Goal: Task Accomplishment & Management: Use online tool/utility

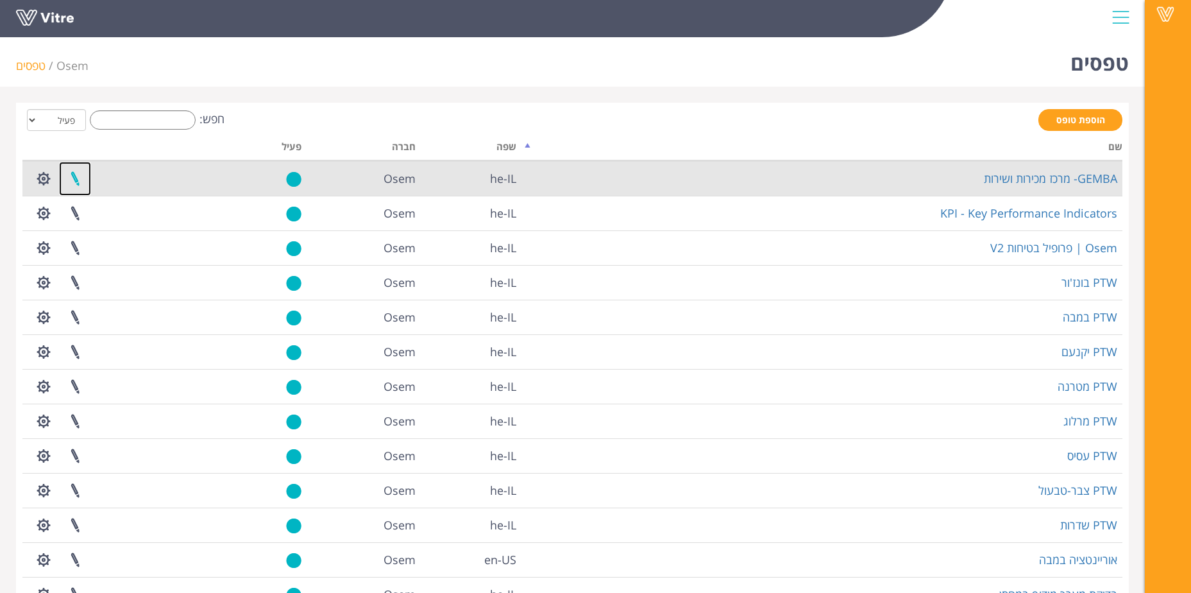
click at [65, 176] on link at bounding box center [75, 179] width 32 height 34
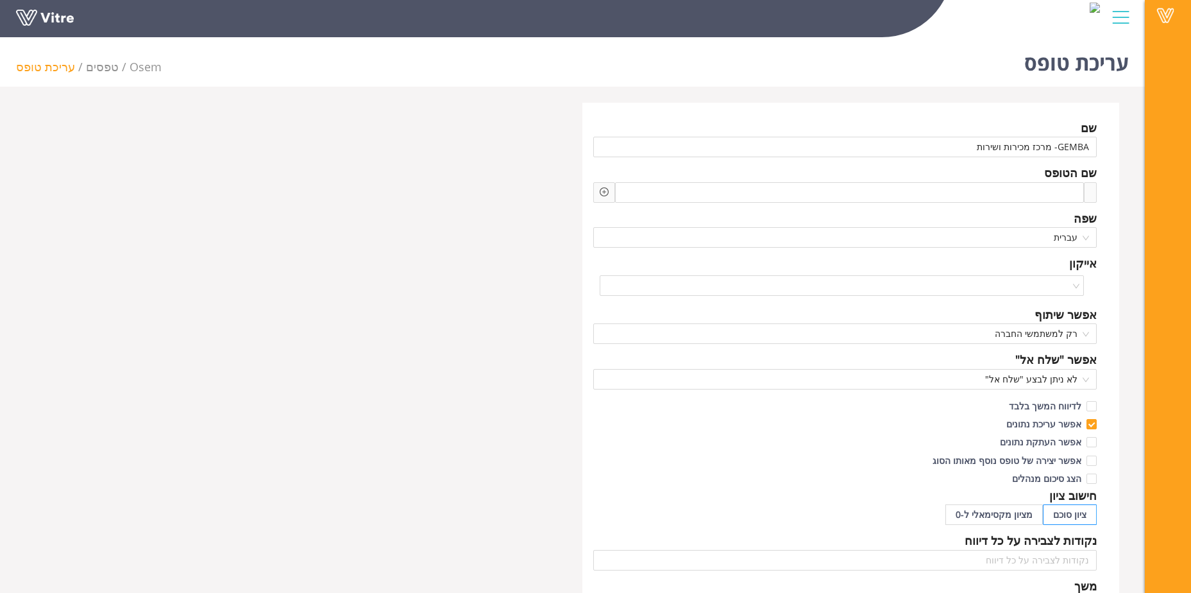
click at [344, 409] on div "שם GEMBA- מרכז מכירות ושירות שם הטופס שפה עברית אייקון אפשר שיתוף רק למשתמשי הח…" at bounding box center [572, 556] width 1113 height 906
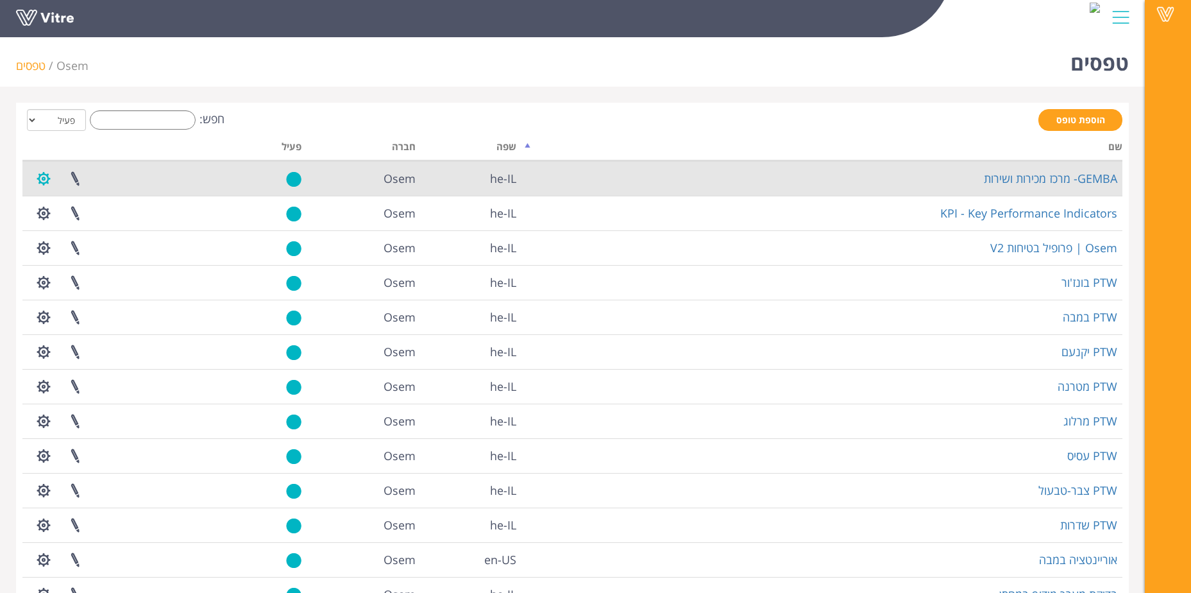
click at [46, 182] on button "button" at bounding box center [44, 179] width 32 height 34
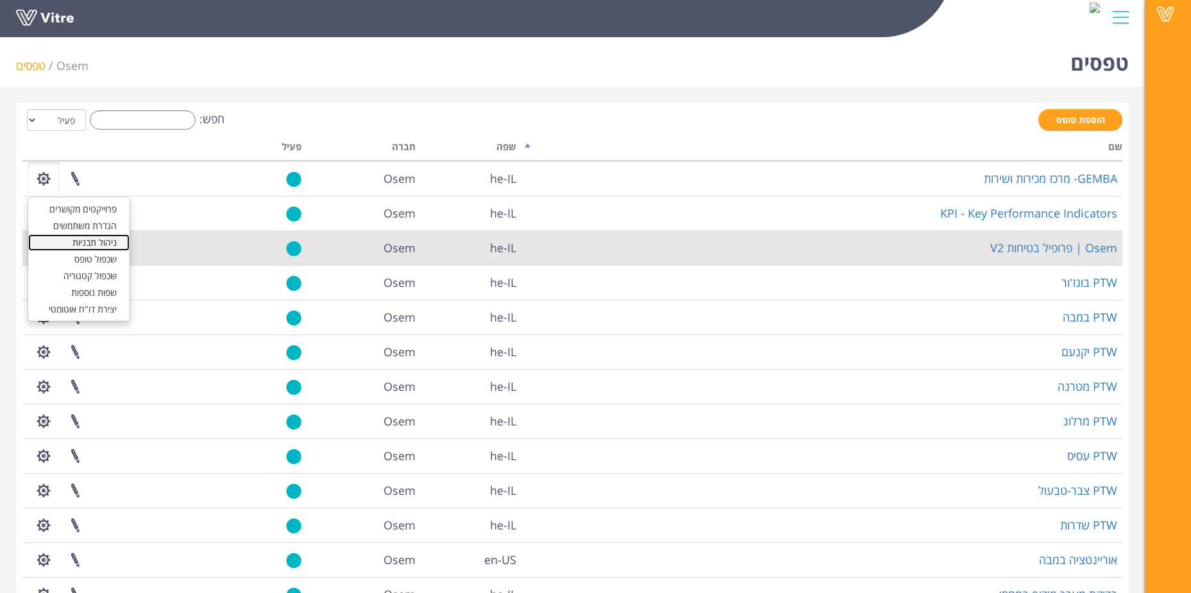
click at [108, 246] on link "ניהול תבניות" at bounding box center [78, 242] width 101 height 17
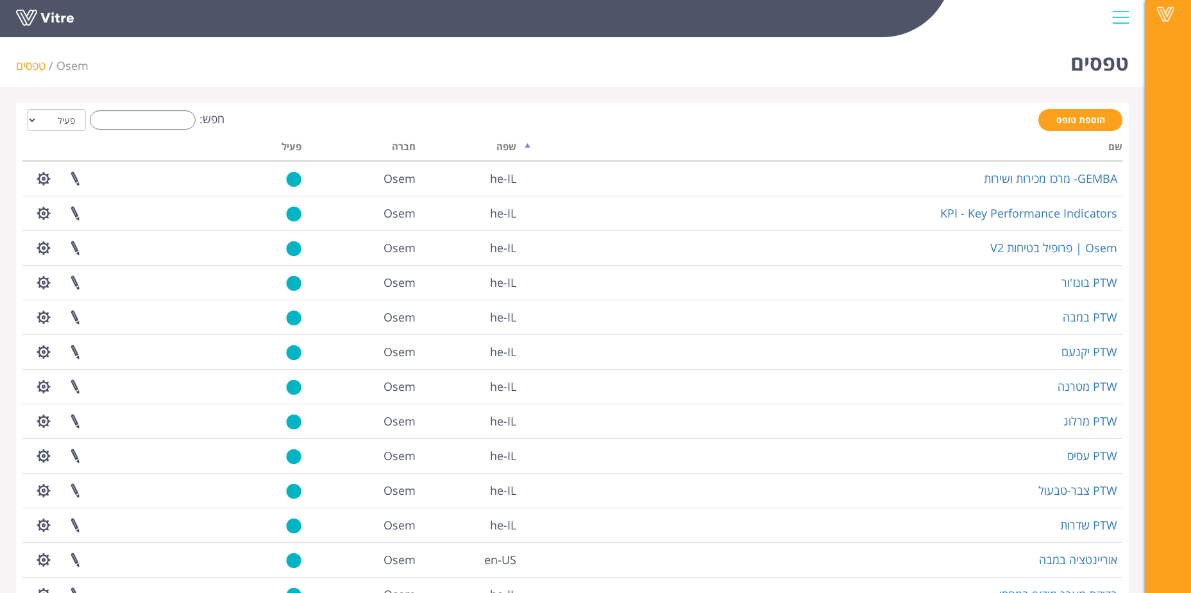
click at [1137, 24] on div "Vitre" at bounding box center [572, 19] width 1145 height 38
click at [1130, 21] on div at bounding box center [1120, 17] width 29 height 35
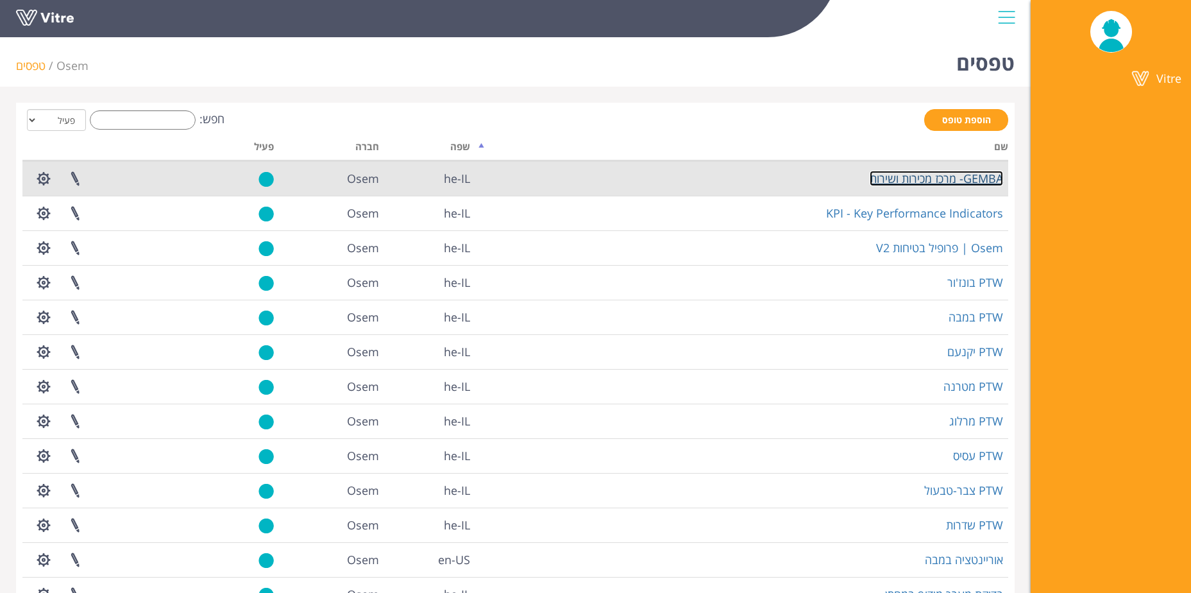
click at [988, 171] on link "GEMBA- מרכז מכירות ושירות" at bounding box center [936, 178] width 133 height 15
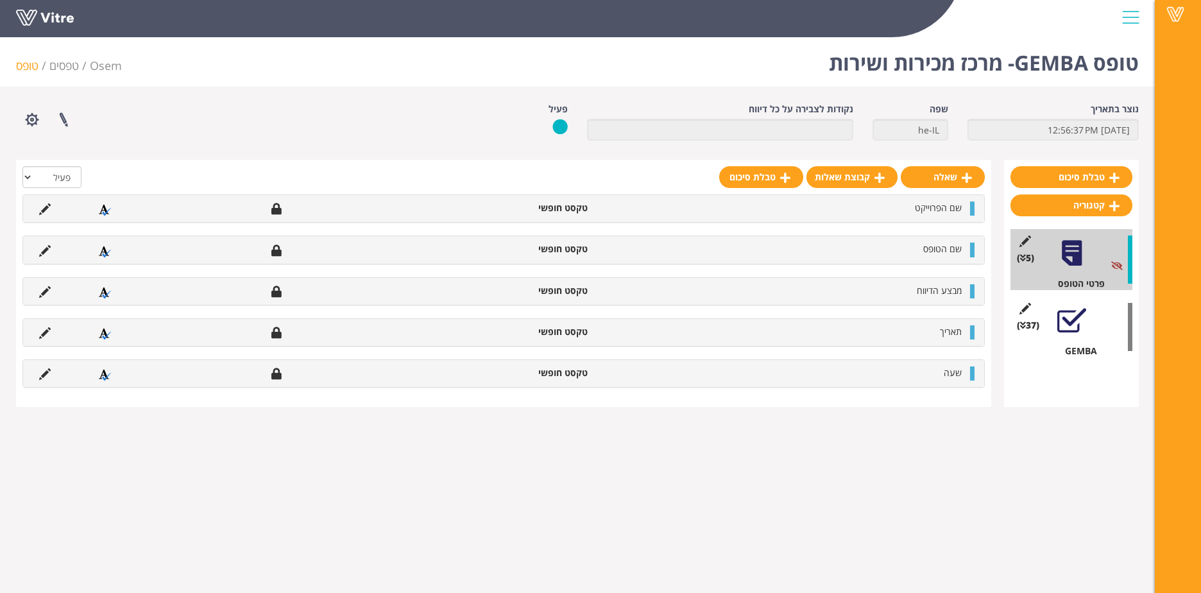
click at [1068, 344] on div "(37 ) GEMBA" at bounding box center [1071, 326] width 122 height 61
click at [1078, 309] on div at bounding box center [1071, 320] width 29 height 29
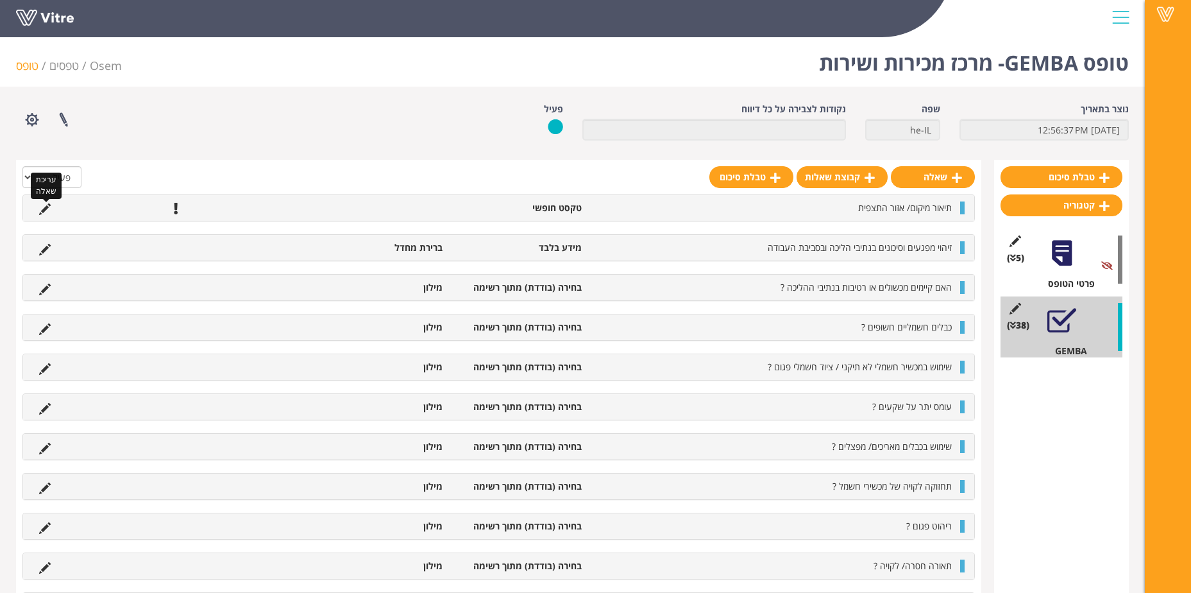
click at [49, 212] on icon at bounding box center [45, 209] width 12 height 12
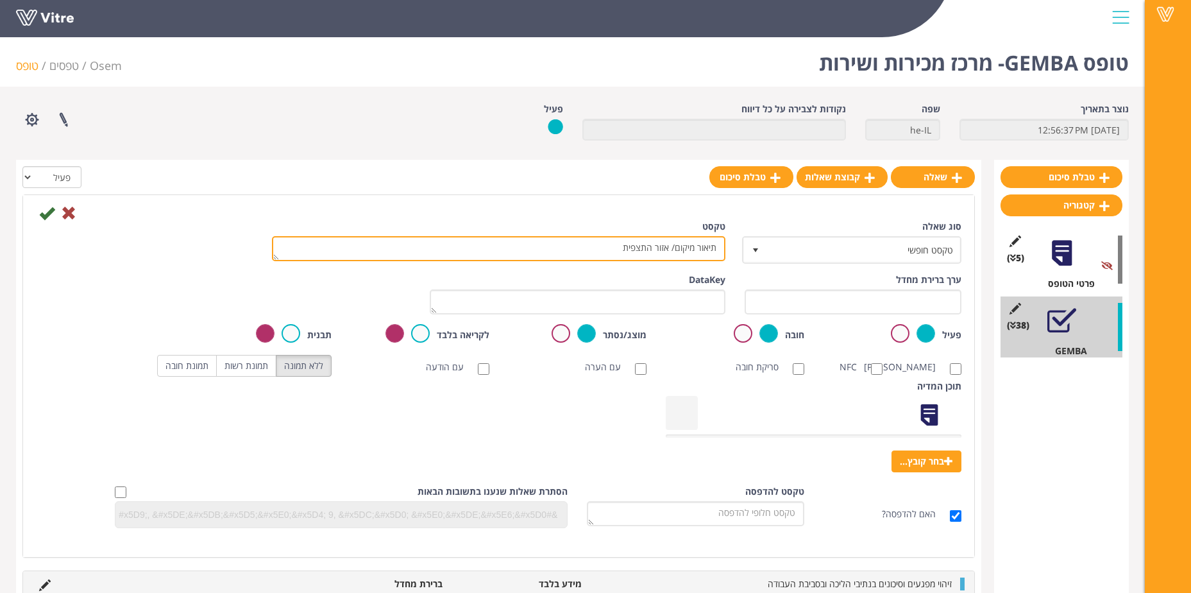
click at [575, 248] on textarea "תיאור מיקום/ אזור התצפית" at bounding box center [498, 248] width 453 height 25
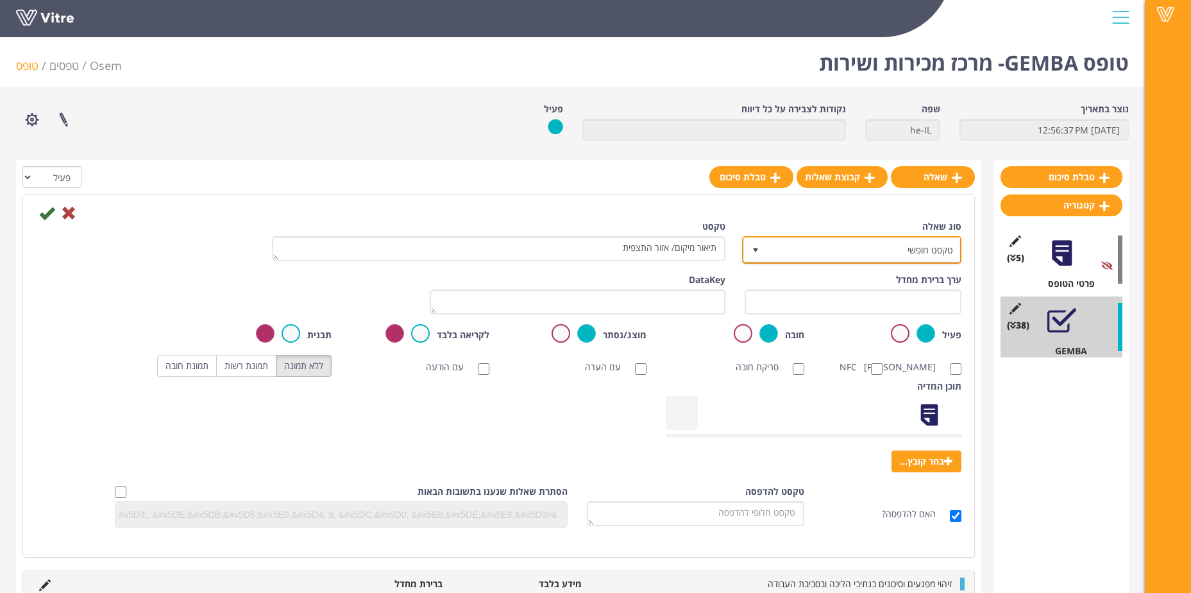
click at [811, 250] on span "טקסט חופשי" at bounding box center [863, 249] width 194 height 23
click at [806, 248] on span "טקסט חופשי" at bounding box center [863, 249] width 194 height 23
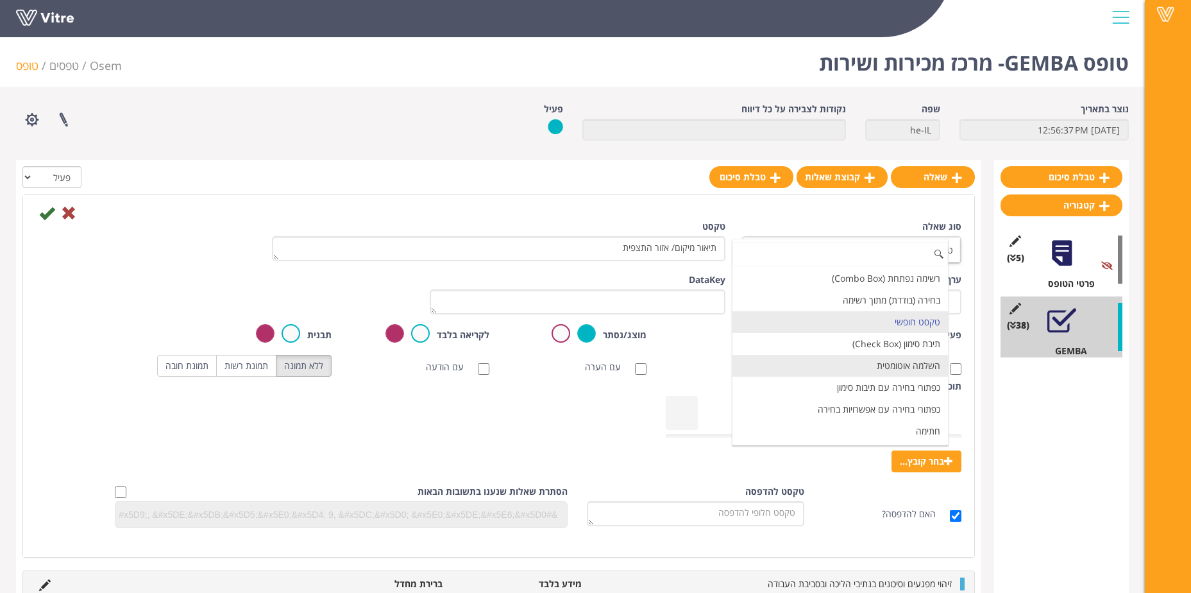
click at [907, 373] on li "השלמה אוטומטית" at bounding box center [840, 366] width 216 height 22
type input "1"
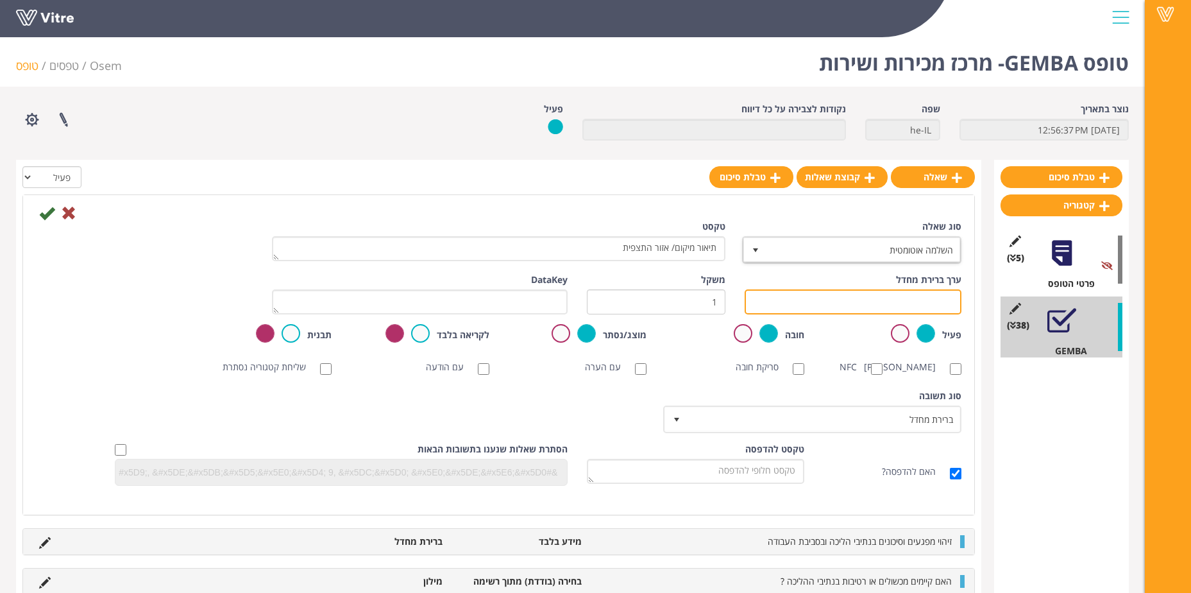
click at [911, 298] on input "text" at bounding box center [853, 301] width 217 height 25
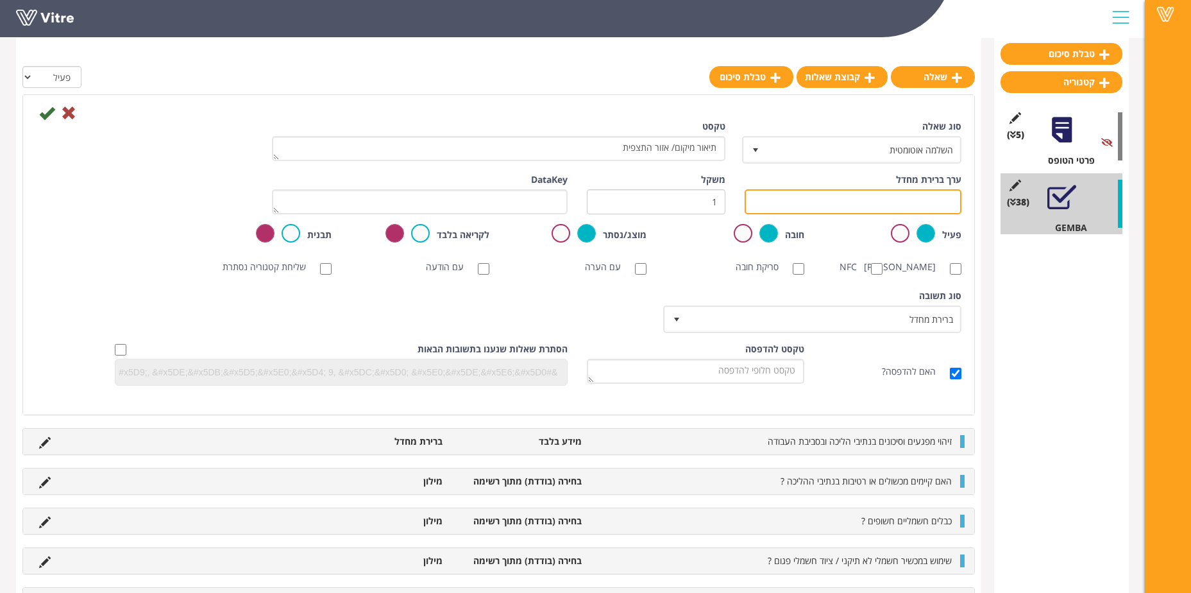
scroll to position [128, 0]
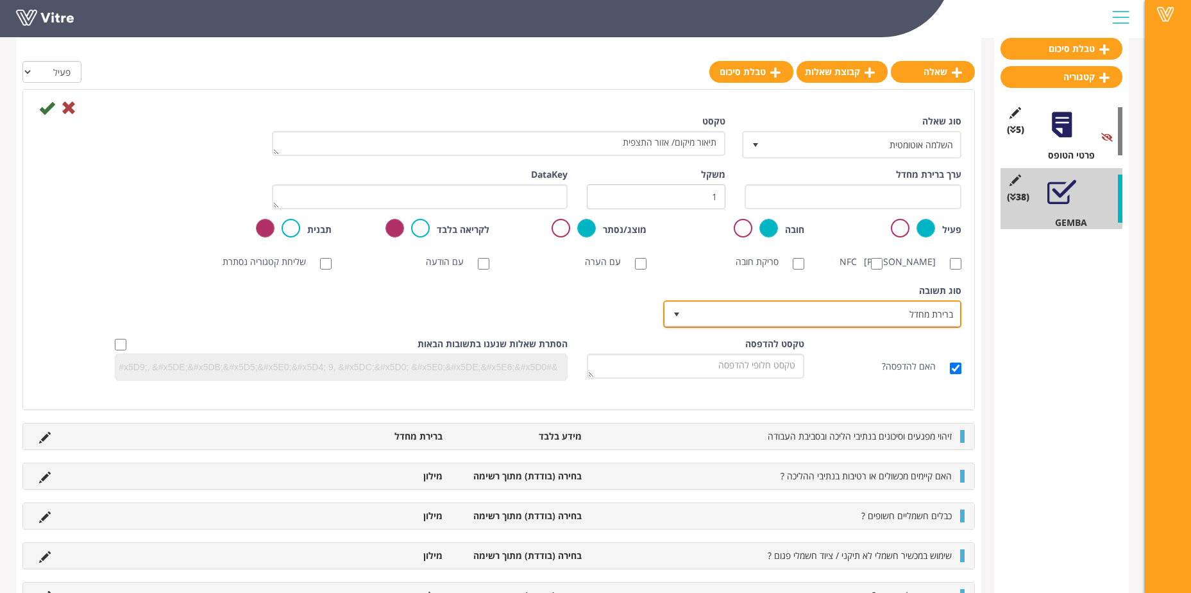
click at [859, 325] on span "ברירת מחדל" at bounding box center [824, 313] width 273 height 23
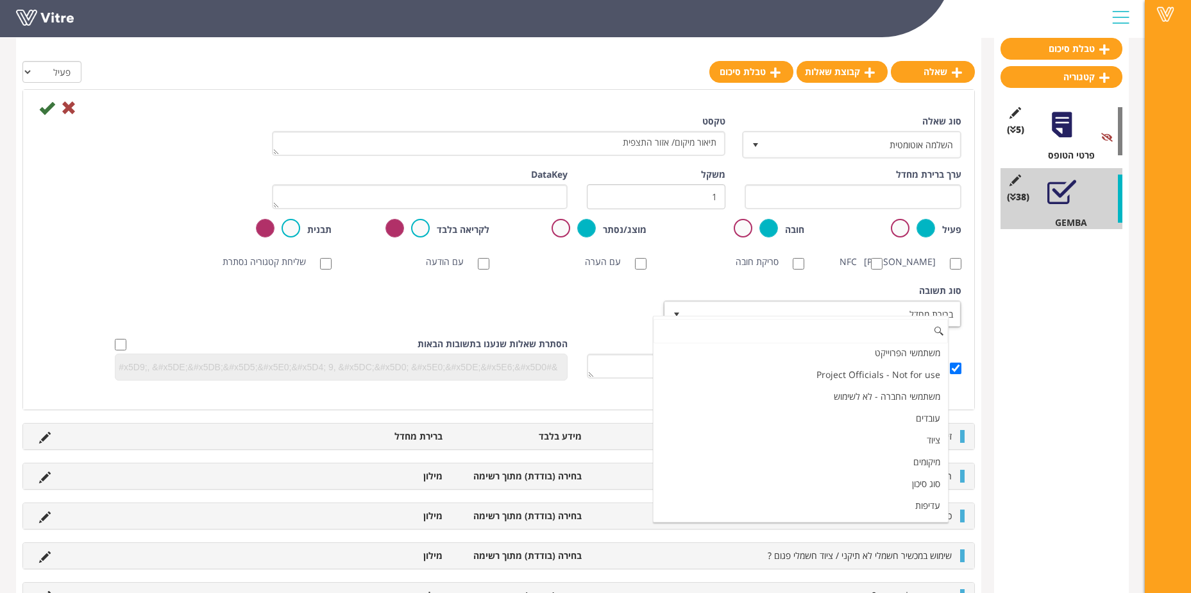
scroll to position [174, 0]
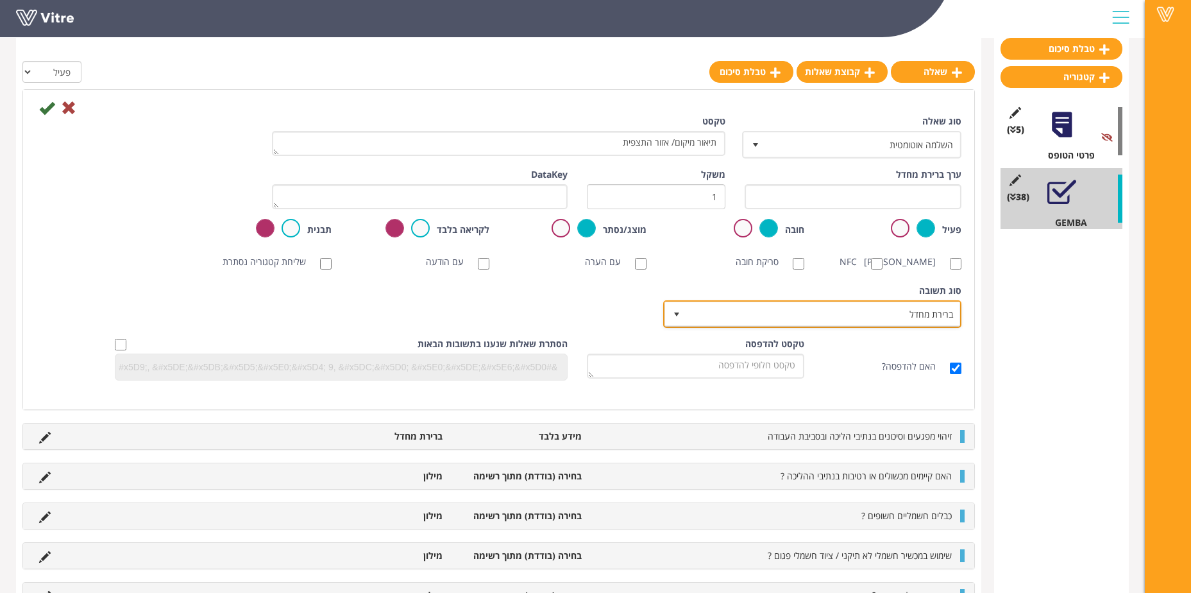
click at [884, 325] on span "ברירת מחדל" at bounding box center [824, 313] width 273 height 23
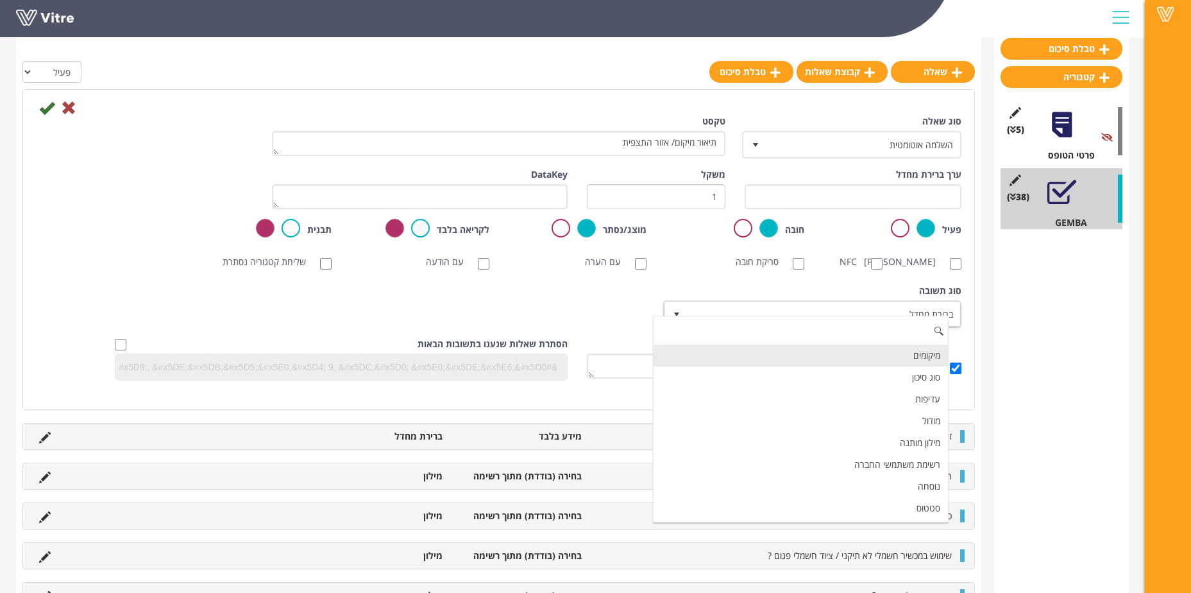
click at [927, 358] on li "מיקומים" at bounding box center [801, 355] width 294 height 22
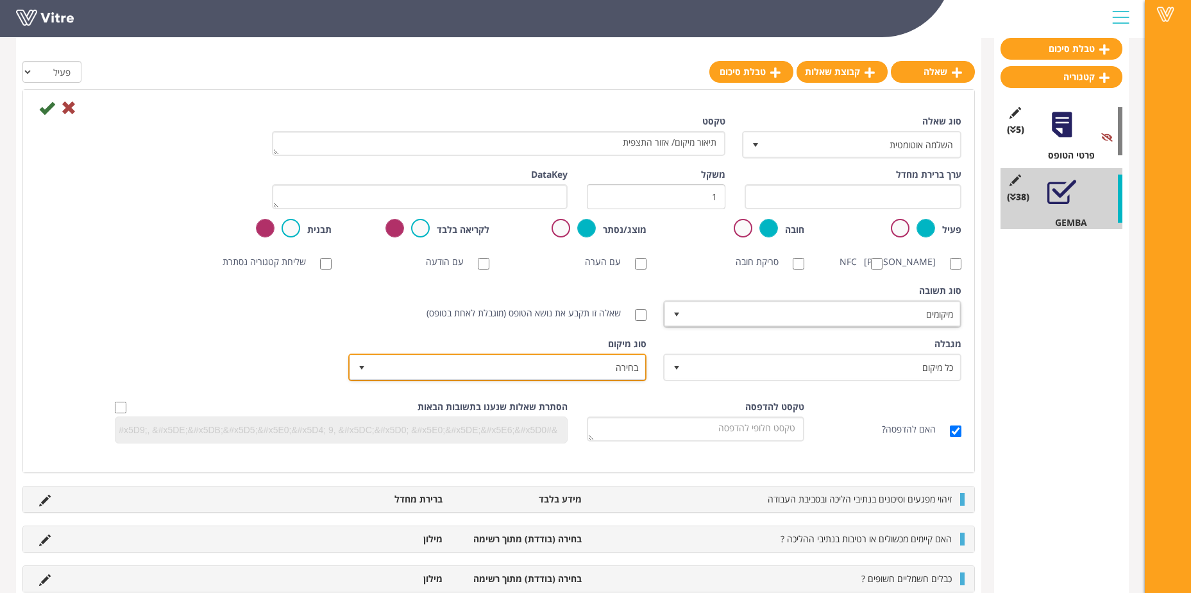
click at [545, 378] on span "בחירה" at bounding box center [509, 366] width 273 height 23
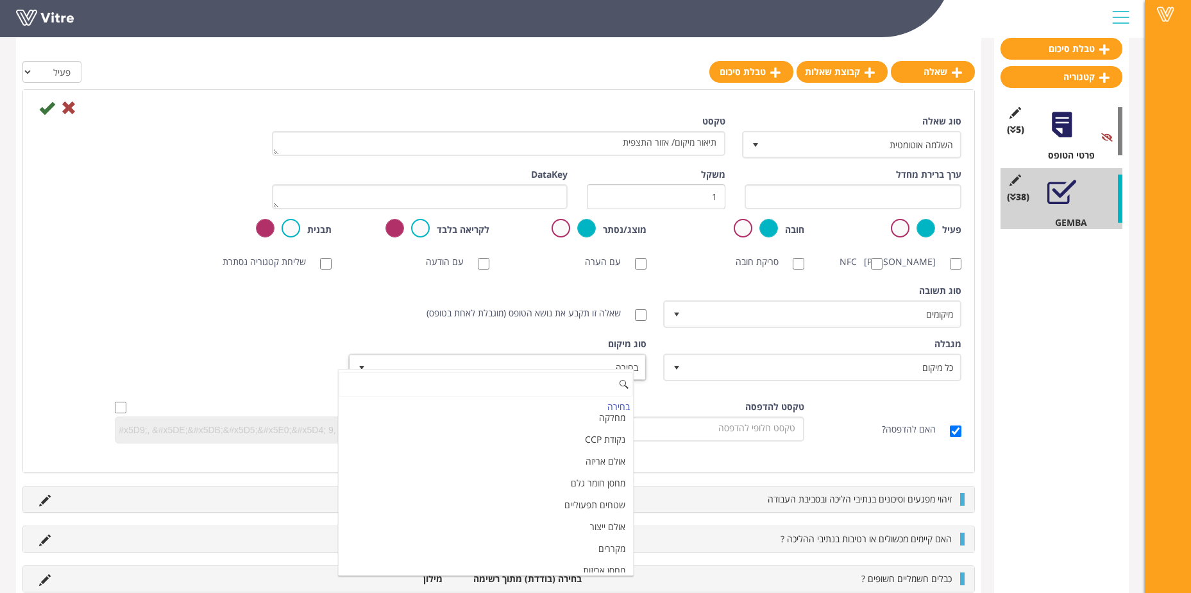
scroll to position [0, 0]
click at [613, 428] on li "מחלקה" at bounding box center [486, 426] width 294 height 22
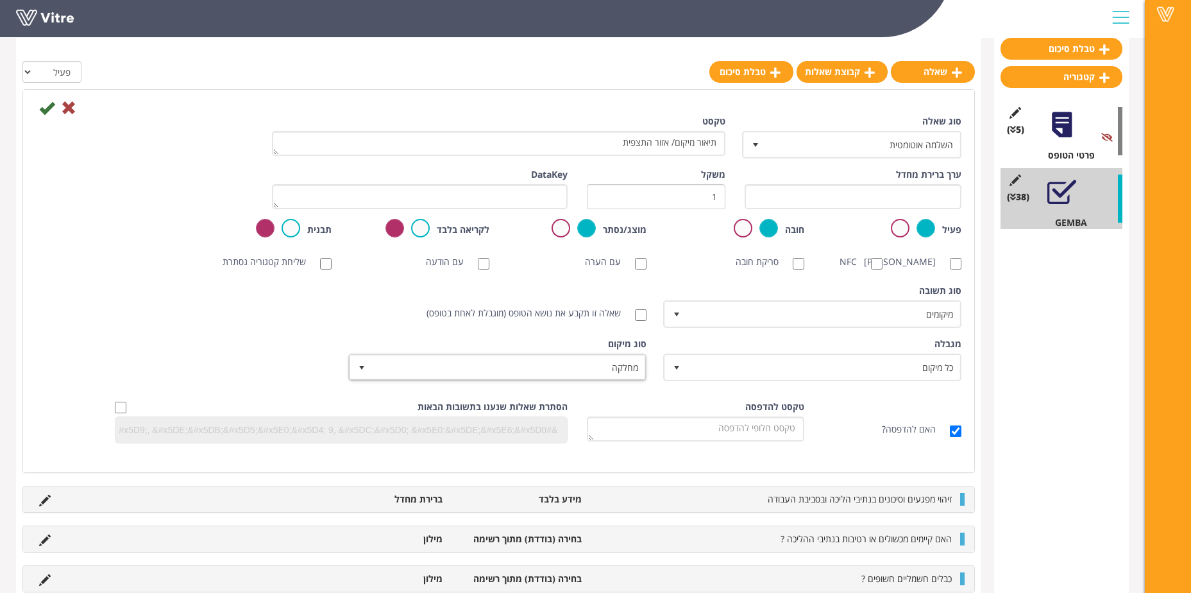
click at [239, 356] on div "מגבלה כל מיקום 0 מגבלה כל סוג ציוד 0 מגבלה כל עובד בחברה 0 מגבלה כל סוג פער בחב…" at bounding box center [498, 363] width 945 height 53
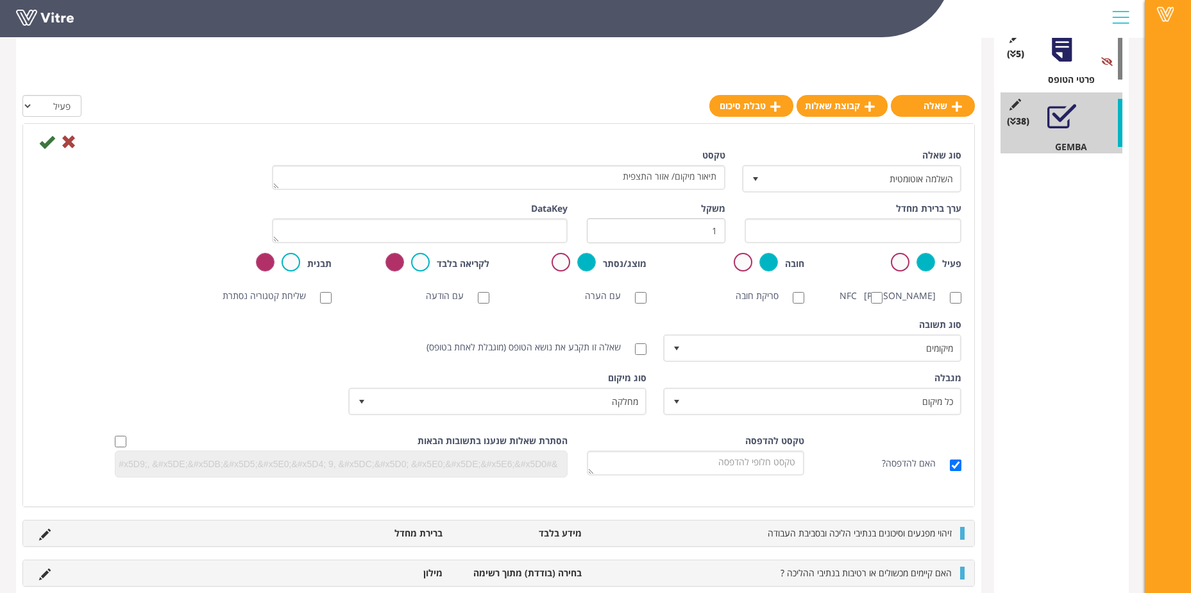
scroll to position [64, 0]
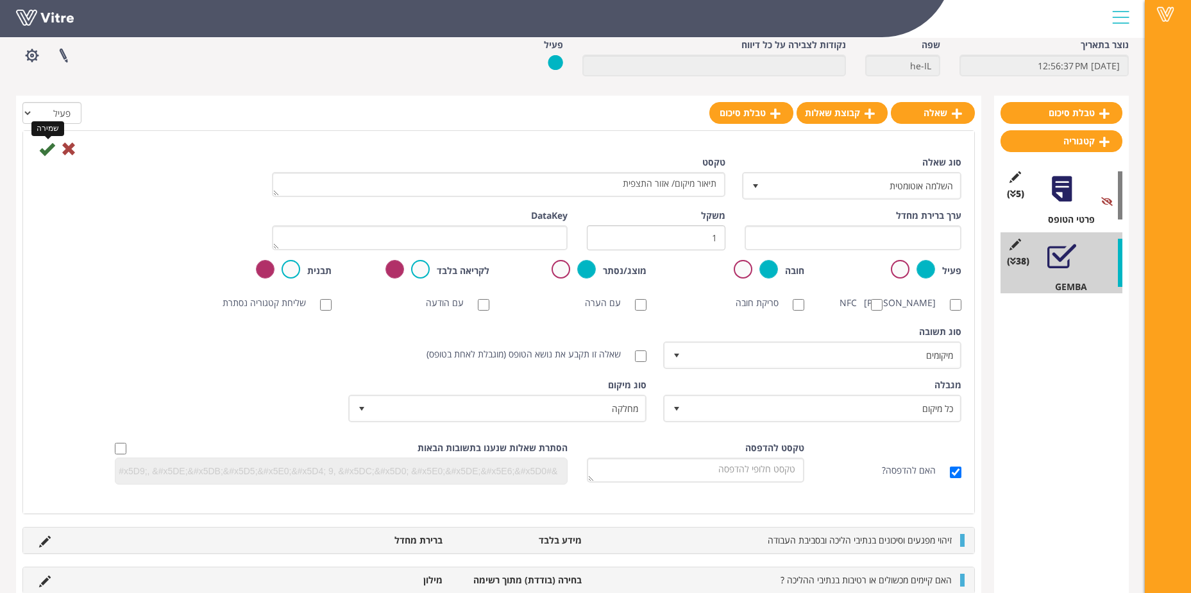
click at [41, 146] on icon at bounding box center [46, 148] width 15 height 15
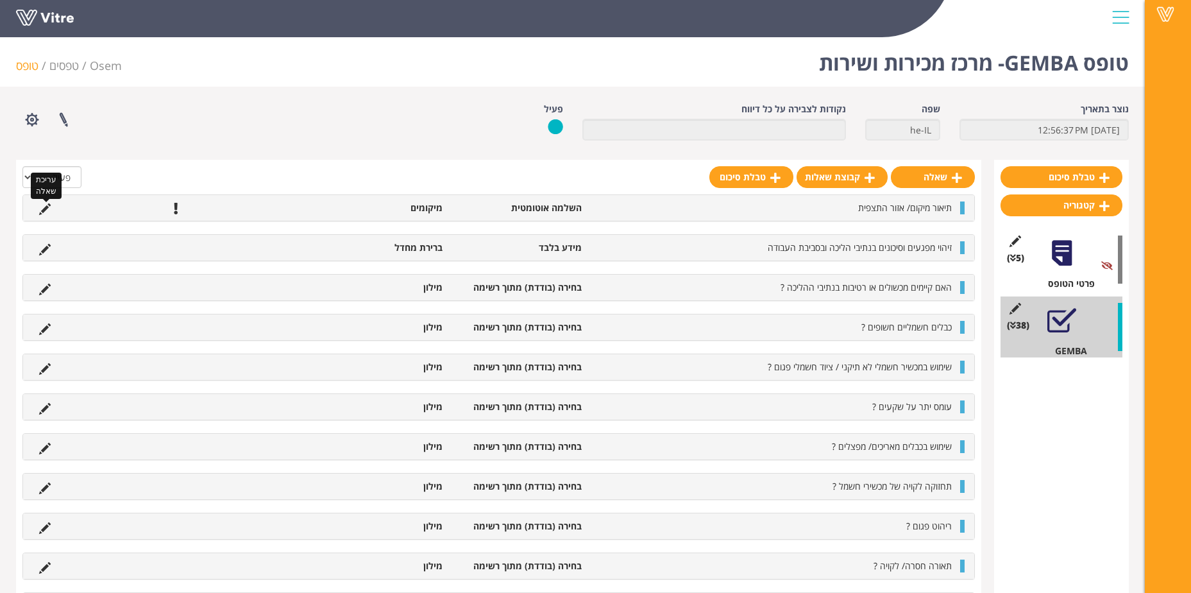
click at [42, 211] on icon at bounding box center [45, 209] width 12 height 12
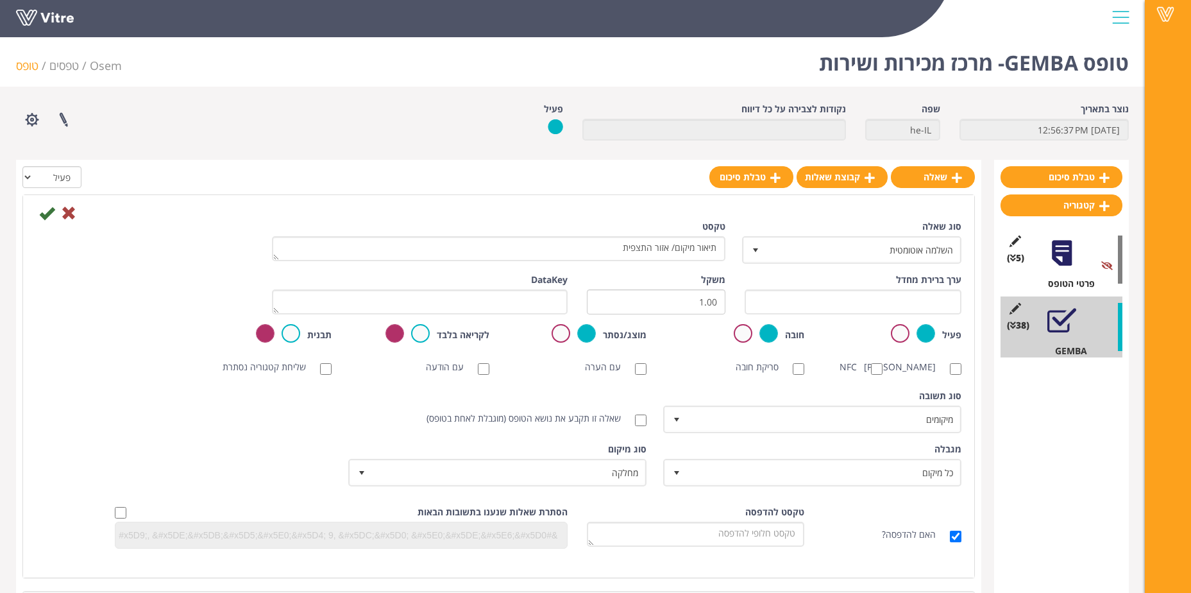
click at [199, 380] on div "סריקת ברקוד NFC סריקת חובה עם הערה עם הודעה שליחת קטגוריה נסתרת ללא תמונה תמונת…" at bounding box center [498, 367] width 945 height 26
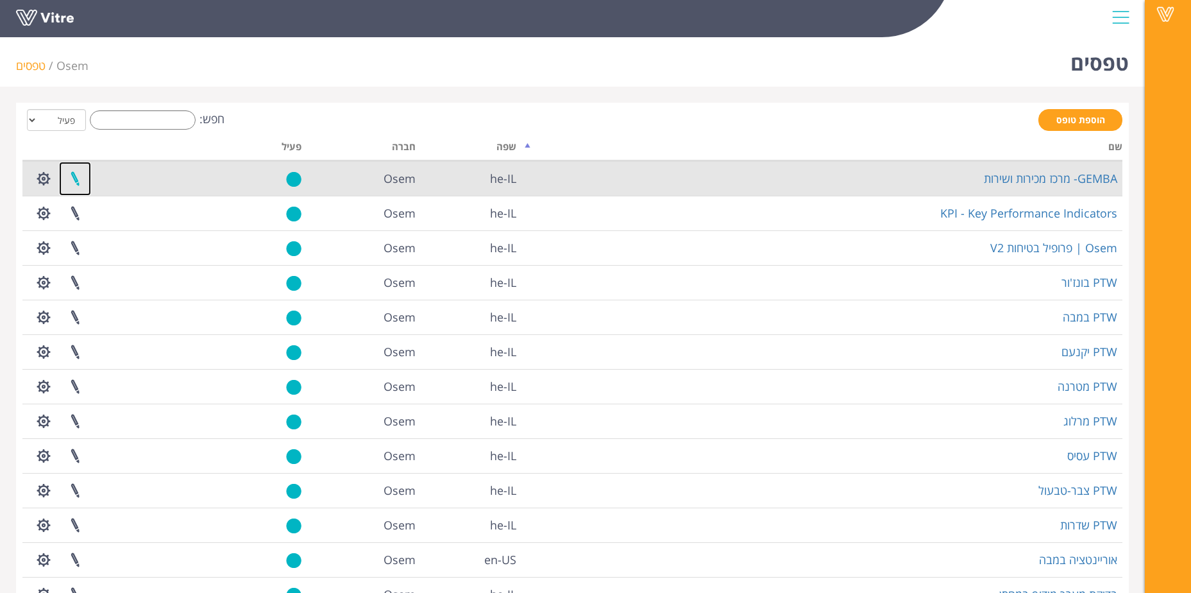
click at [73, 176] on link at bounding box center [75, 179] width 32 height 34
click at [41, 183] on button "button" at bounding box center [44, 179] width 32 height 34
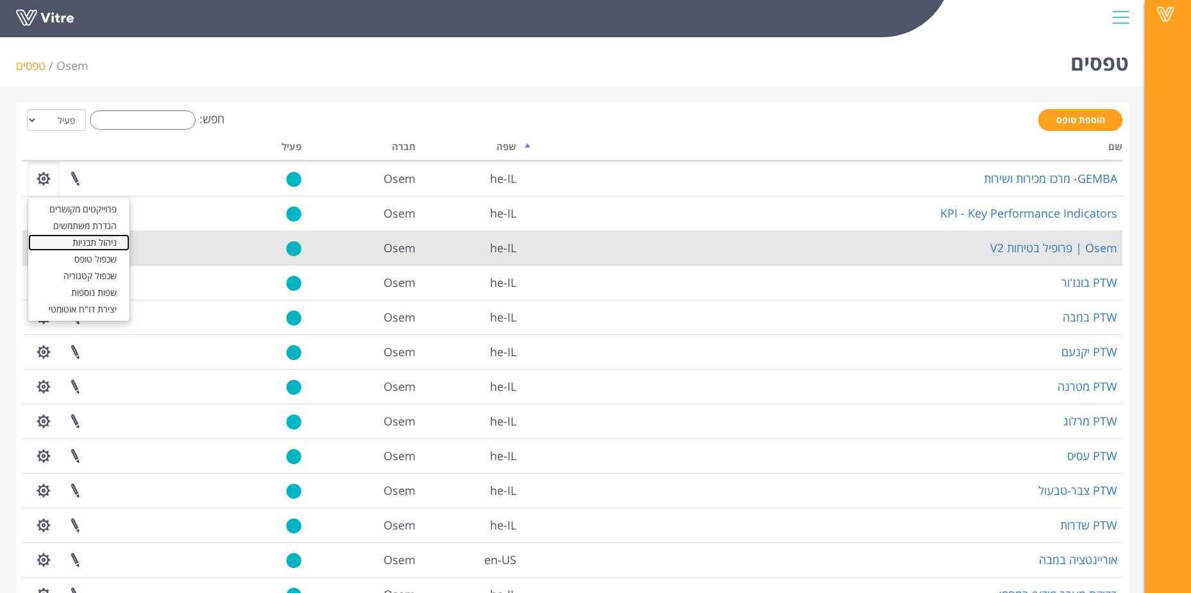
click at [114, 244] on link "ניהול תבניות" at bounding box center [78, 242] width 101 height 17
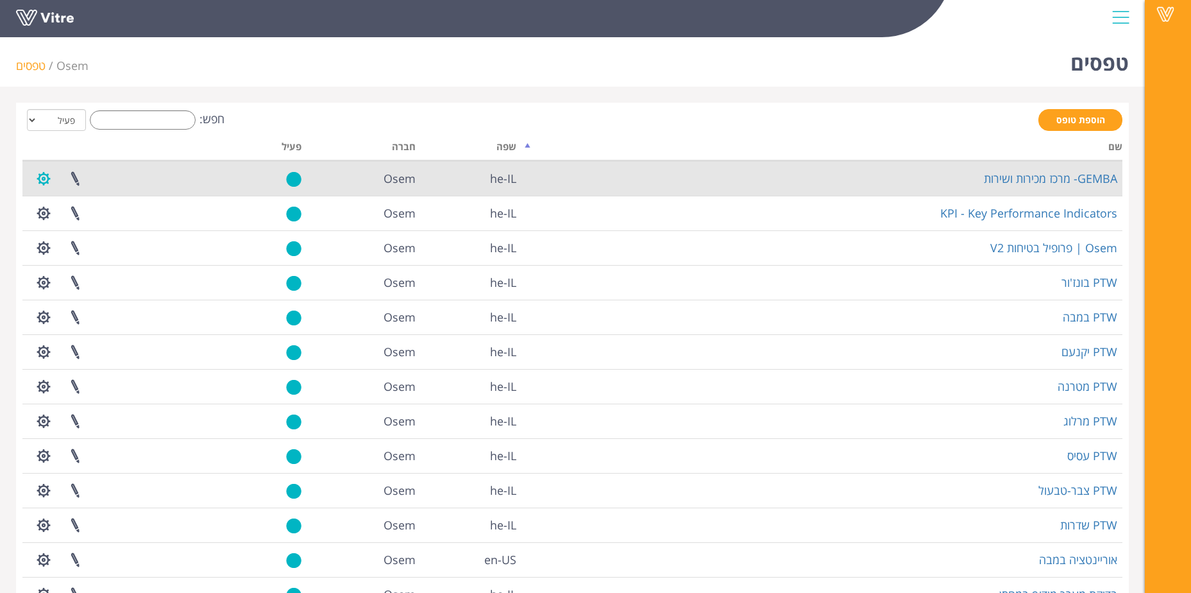
click at [44, 177] on button "button" at bounding box center [44, 179] width 32 height 34
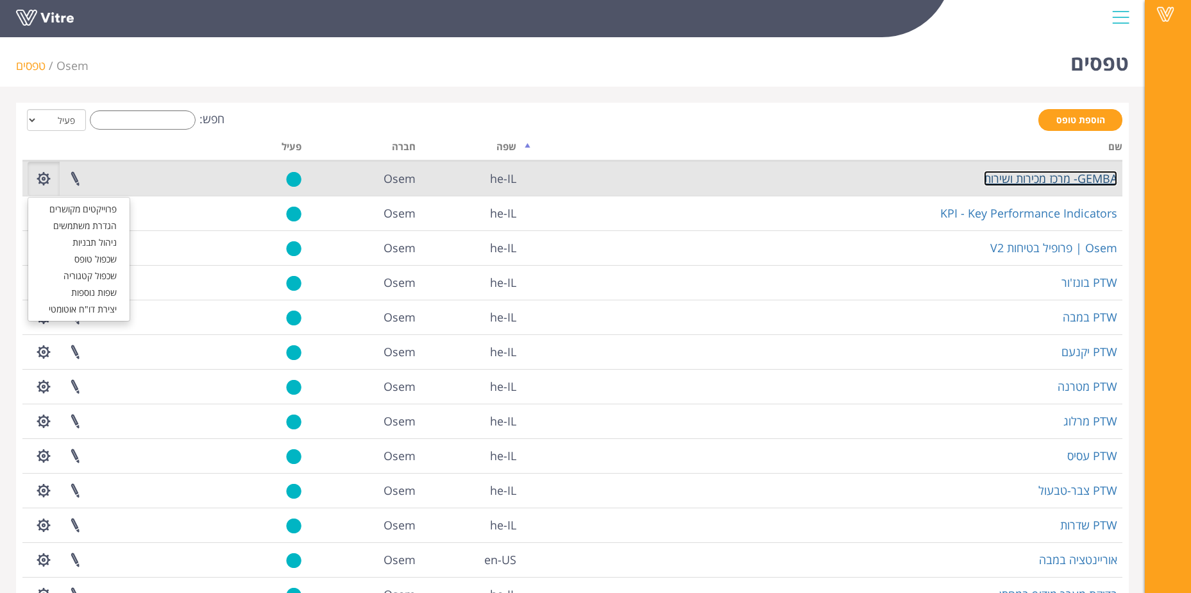
click at [1017, 183] on link "GEMBA- מרכז מכירות ושירות" at bounding box center [1050, 178] width 133 height 15
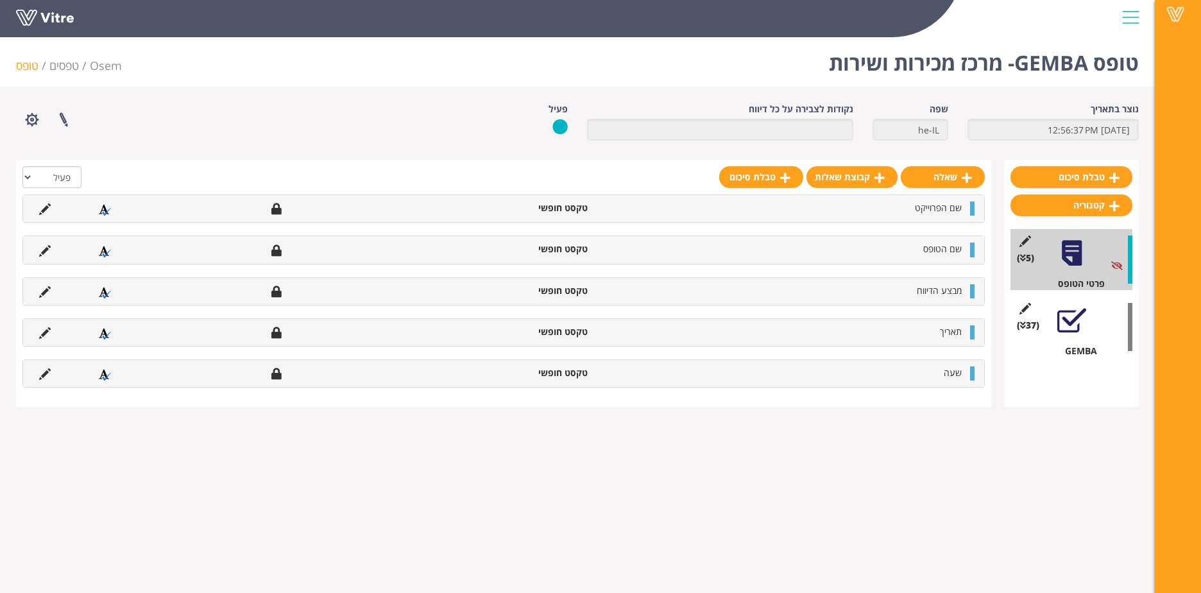
click at [1066, 326] on div at bounding box center [1071, 320] width 29 height 29
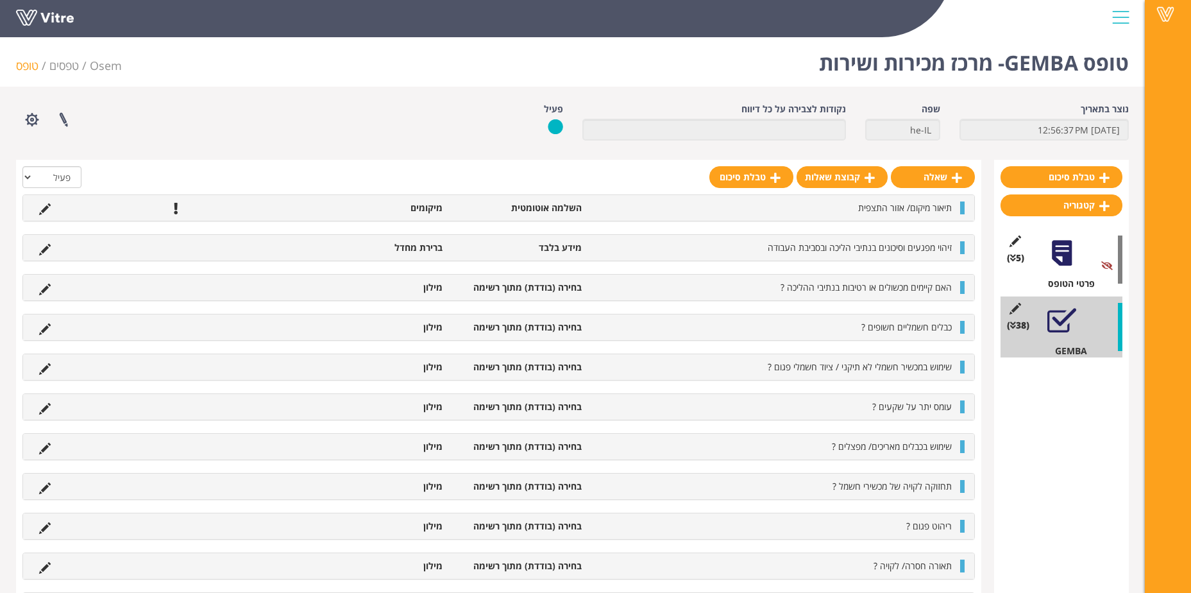
click at [48, 211] on li at bounding box center [45, 207] width 24 height 13
click at [40, 212] on icon at bounding box center [45, 209] width 12 height 12
click at [47, 205] on div "תיאור מיקום/ אזור התצפית השלמה אוטומטית מיקומים עריכת שאלה" at bounding box center [498, 207] width 952 height 27
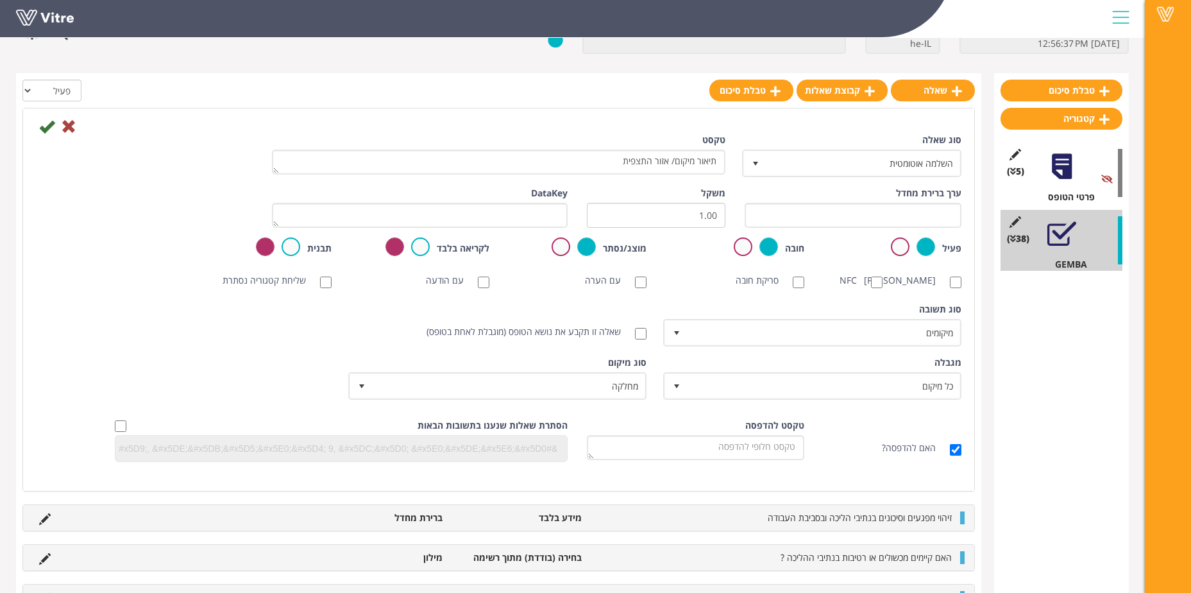
scroll to position [64, 0]
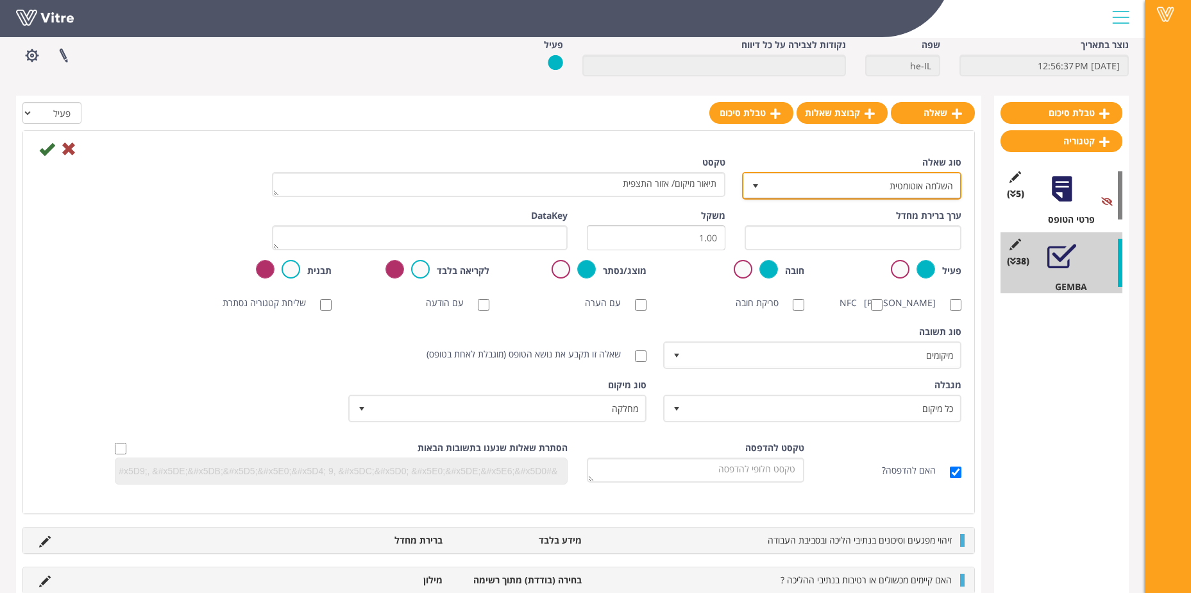
click at [806, 189] on span "השלמה אוטומטית" at bounding box center [863, 185] width 194 height 23
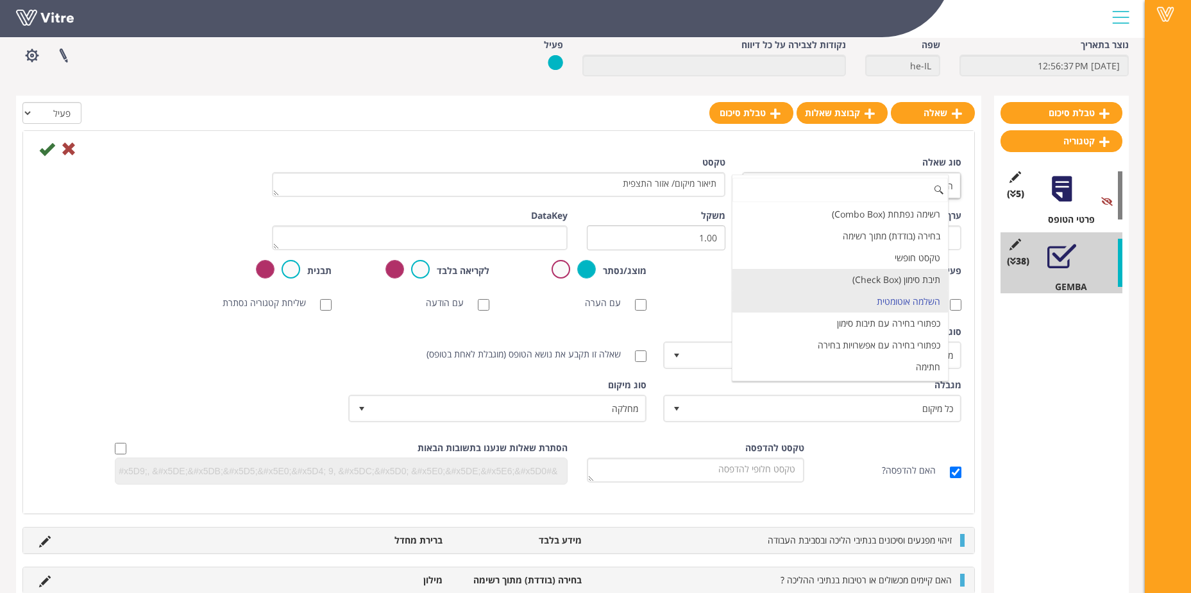
click at [899, 257] on li "טקסט חופשי" at bounding box center [840, 258] width 216 height 22
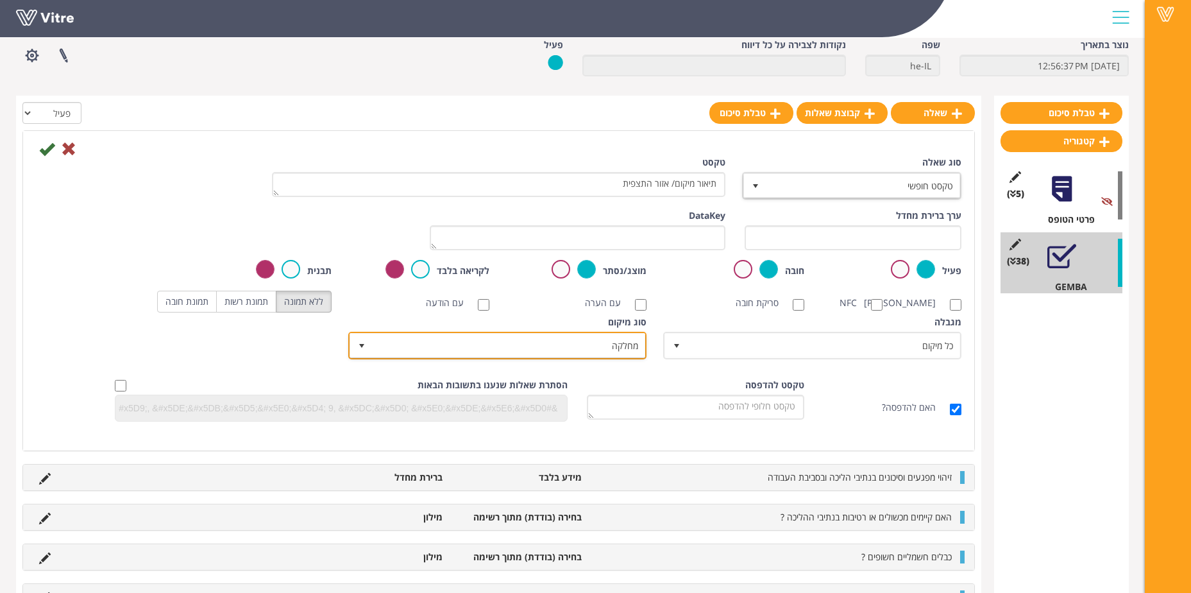
click at [573, 357] on span "מחלקה" at bounding box center [509, 345] width 273 height 23
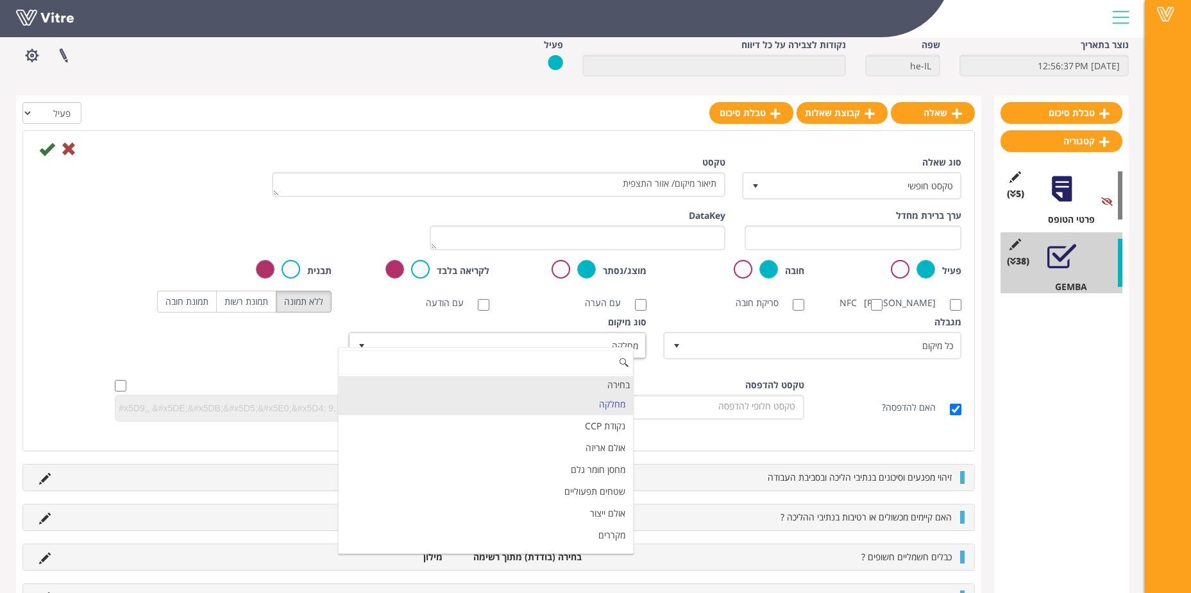
click at [588, 376] on div "בחירה" at bounding box center [486, 384] width 294 height 17
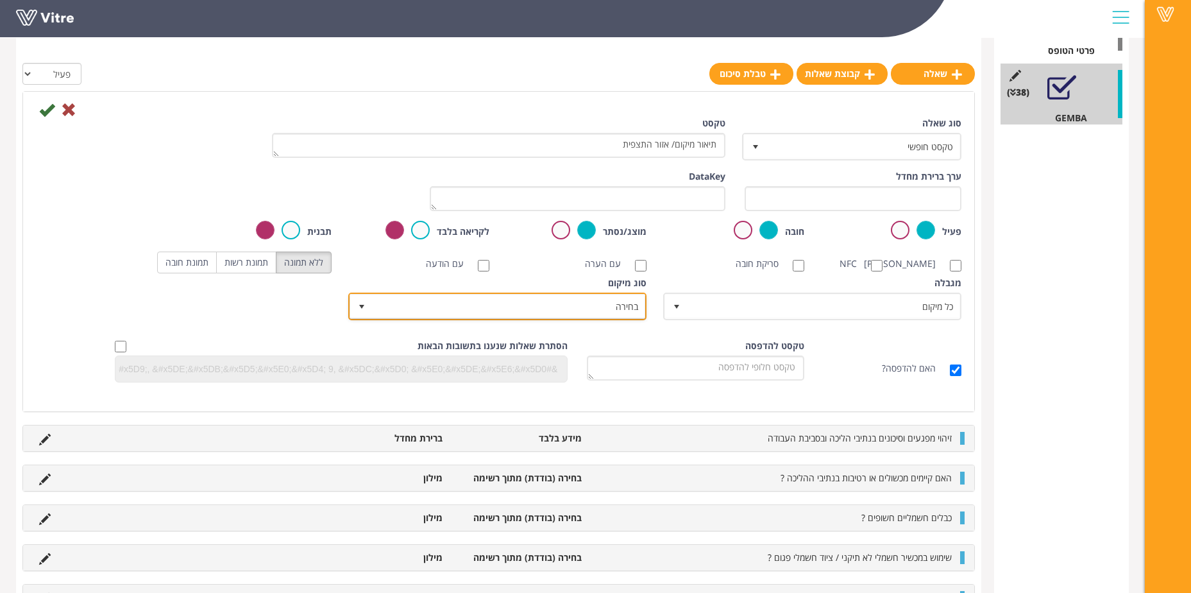
scroll to position [192, 0]
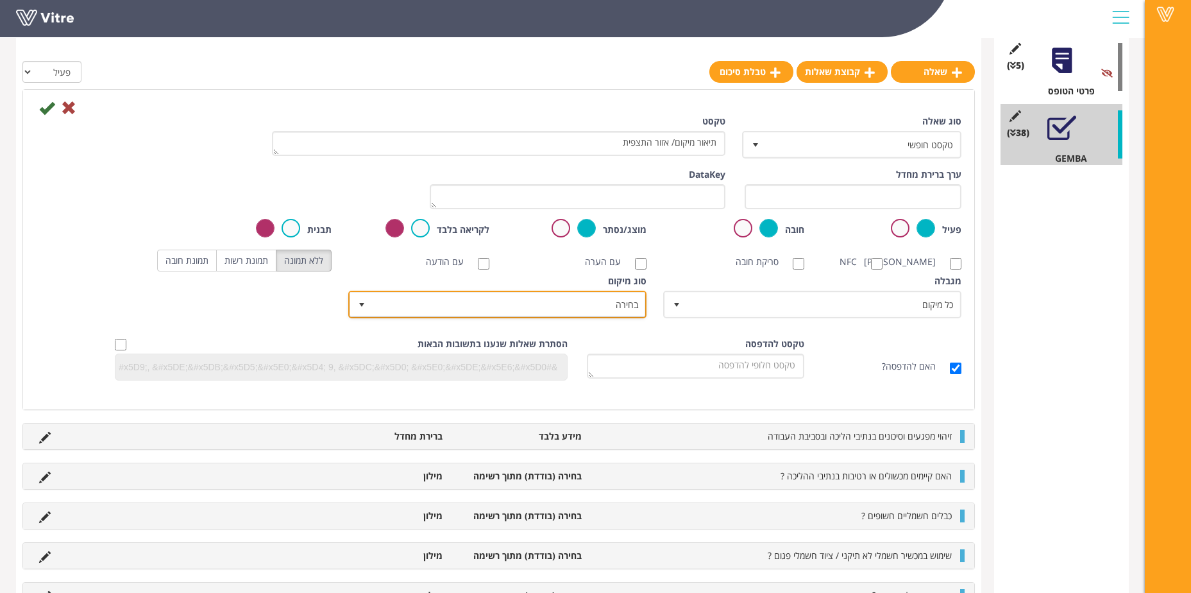
click at [605, 315] on span "בחירה" at bounding box center [509, 303] width 273 height 23
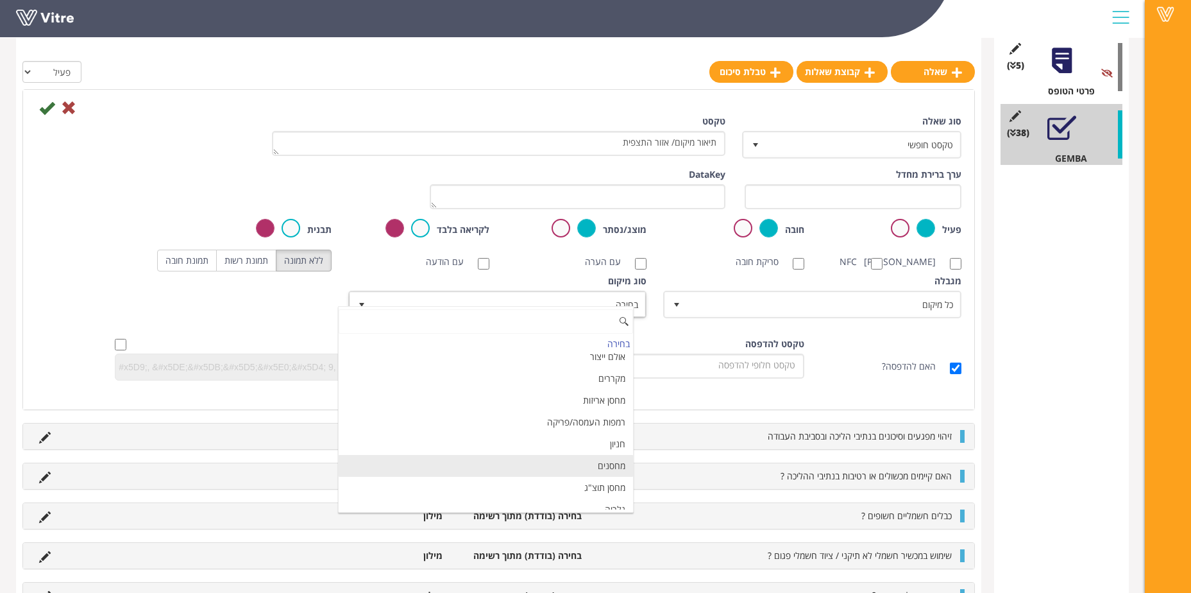
scroll to position [0, 0]
click at [79, 293] on div "מגבלה כל מיקום 0 מגבלה כל סוג ציוד 0 מגבלה כל עובד בחברה 0 מגבלה כל סוג פער בחב…" at bounding box center [498, 301] width 945 height 53
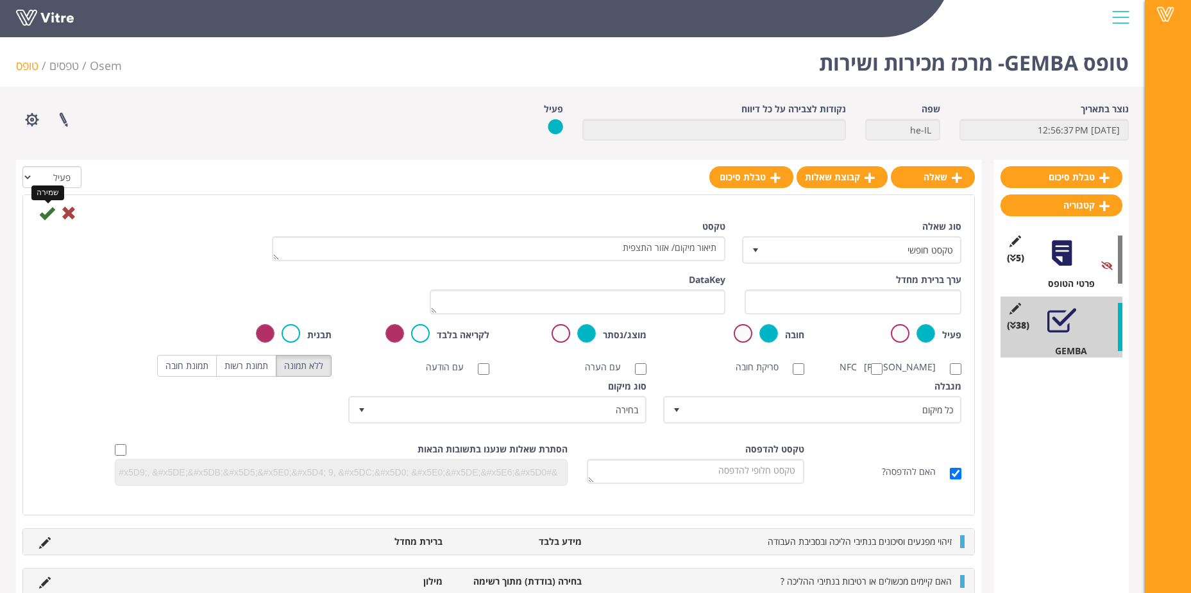
click at [50, 216] on icon at bounding box center [46, 212] width 15 height 15
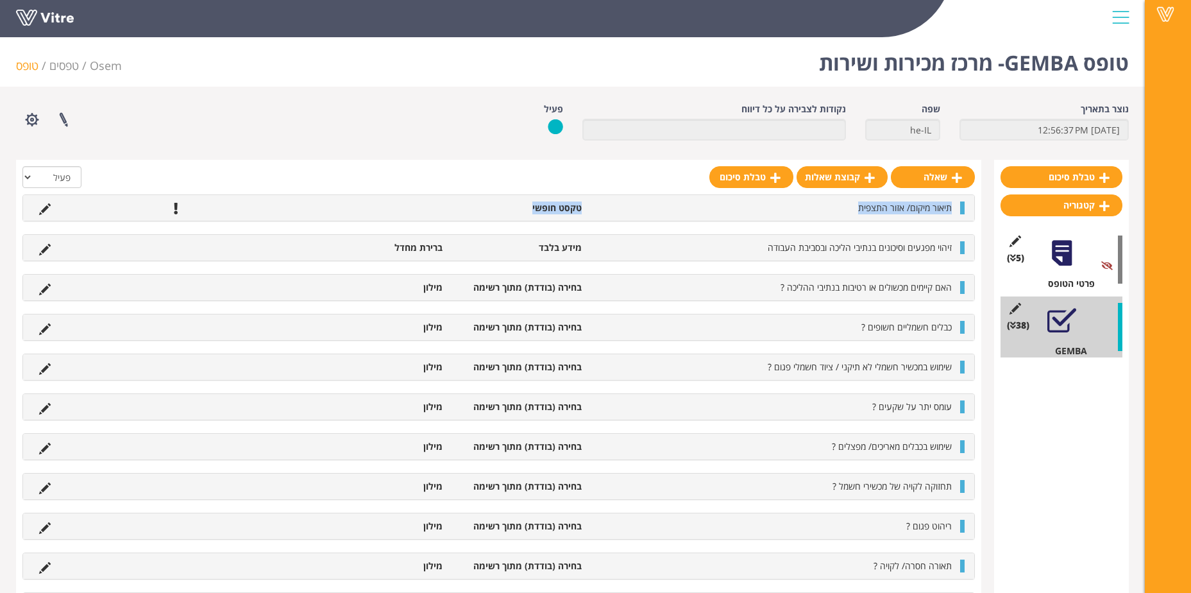
drag, startPoint x: 532, startPoint y: 207, endPoint x: 591, endPoint y: 198, distance: 59.7
click at [591, 198] on div "תיאור מיקום/ אזור התצפית טקסט חופשי" at bounding box center [498, 208] width 951 height 26
drag, startPoint x: 591, startPoint y: 198, endPoint x: 486, endPoint y: 173, distance: 108.1
click at [486, 173] on div at bounding box center [498, 180] width 952 height 28
drag, startPoint x: 503, startPoint y: 208, endPoint x: 600, endPoint y: 207, distance: 96.9
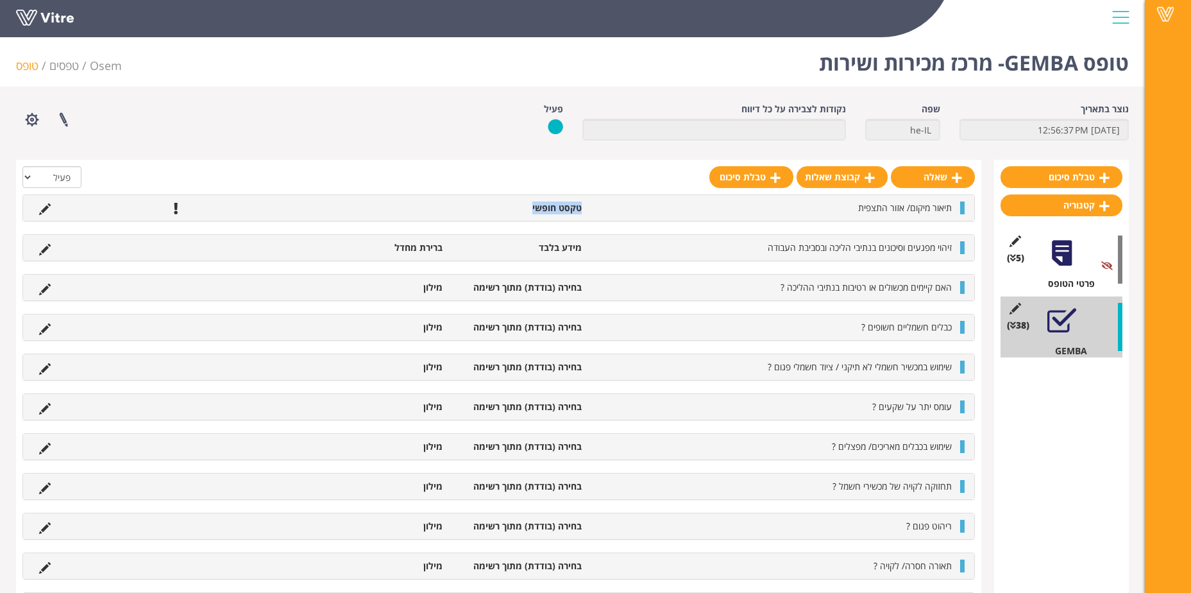
click at [600, 207] on ul "תיאור מיקום/ אזור התצפית טקסט חופשי" at bounding box center [496, 207] width 926 height 13
drag, startPoint x: 600, startPoint y: 207, endPoint x: 477, endPoint y: 203, distance: 123.2
click at [477, 203] on li "טקסט חופשי" at bounding box center [518, 207] width 139 height 13
drag, startPoint x: 491, startPoint y: 207, endPoint x: 608, endPoint y: 211, distance: 117.5
click at [608, 211] on ul "תיאור מיקום/ אזור התצפית טקסט חופשי" at bounding box center [496, 207] width 926 height 13
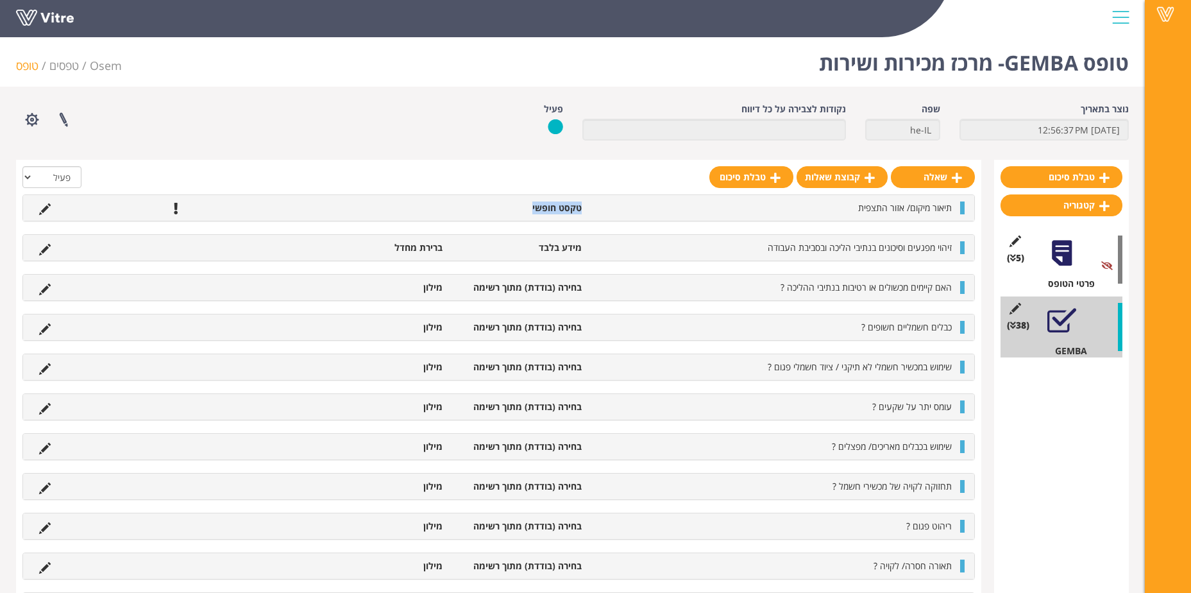
drag, startPoint x: 608, startPoint y: 211, endPoint x: 504, endPoint y: 203, distance: 104.2
click at [496, 199] on div "תיאור מיקום/ אזור התצפית טקסט חופשי" at bounding box center [498, 208] width 951 height 26
drag, startPoint x: 512, startPoint y: 206, endPoint x: 605, endPoint y: 198, distance: 93.3
click at [605, 198] on div "תיאור מיקום/ אזור התצפית טקסט חופשי" at bounding box center [498, 208] width 951 height 26
drag, startPoint x: 605, startPoint y: 198, endPoint x: 503, endPoint y: 199, distance: 102.6
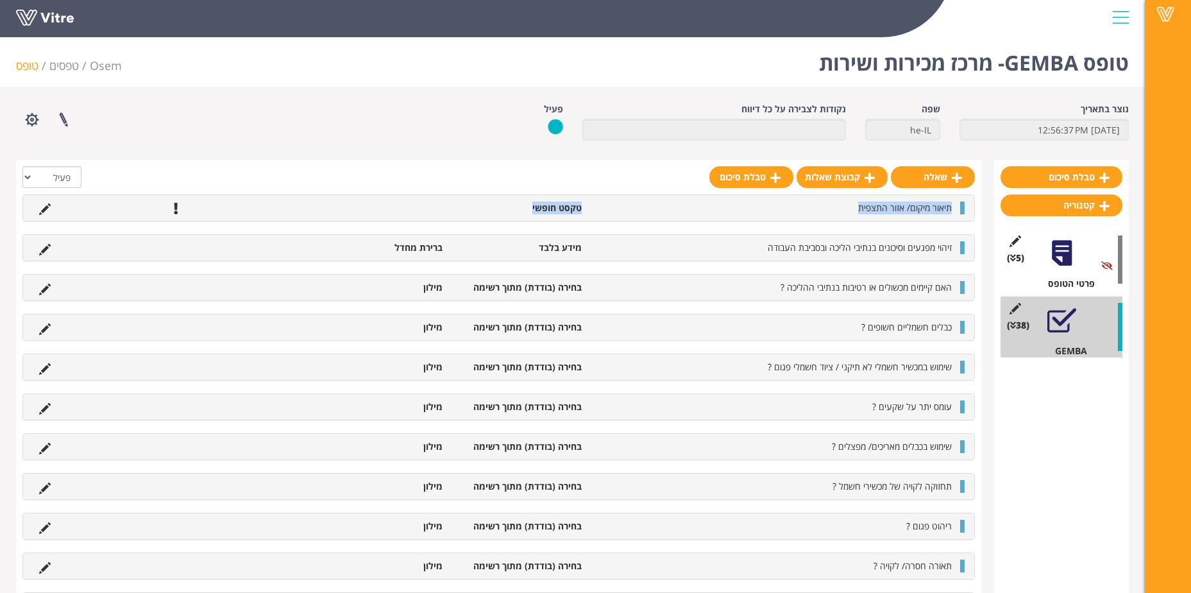
click at [503, 199] on div "תיאור מיקום/ אזור התצפית טקסט חופשי" at bounding box center [498, 208] width 951 height 26
drag, startPoint x: 497, startPoint y: 204, endPoint x: 570, endPoint y: 195, distance: 73.7
click at [570, 195] on div "תיאור מיקום/ אזור התצפית טקסט חופשי" at bounding box center [498, 208] width 951 height 26
drag, startPoint x: 570, startPoint y: 195, endPoint x: 453, endPoint y: 187, distance: 117.6
click at [473, 186] on div at bounding box center [498, 180] width 952 height 28
